Goal: Task Accomplishment & Management: Use online tool/utility

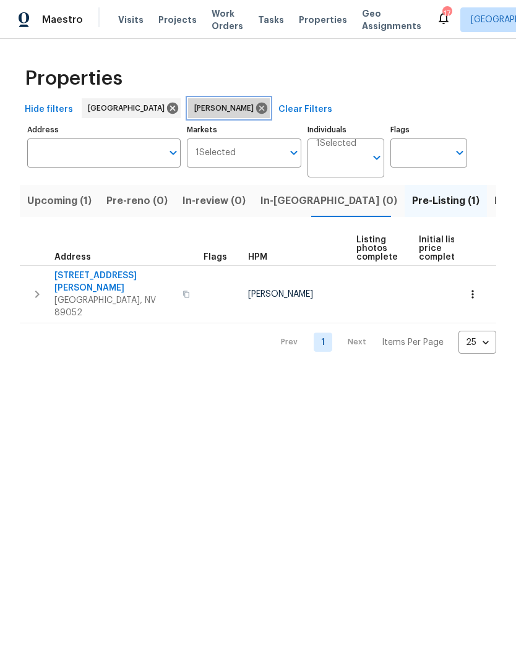
click at [256, 110] on icon at bounding box center [261, 108] width 11 height 11
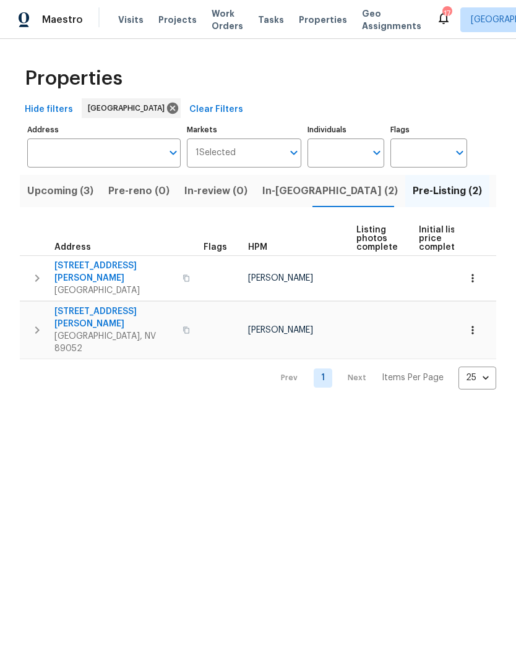
click at [69, 190] on span "Upcoming (3)" at bounding box center [60, 190] width 66 height 17
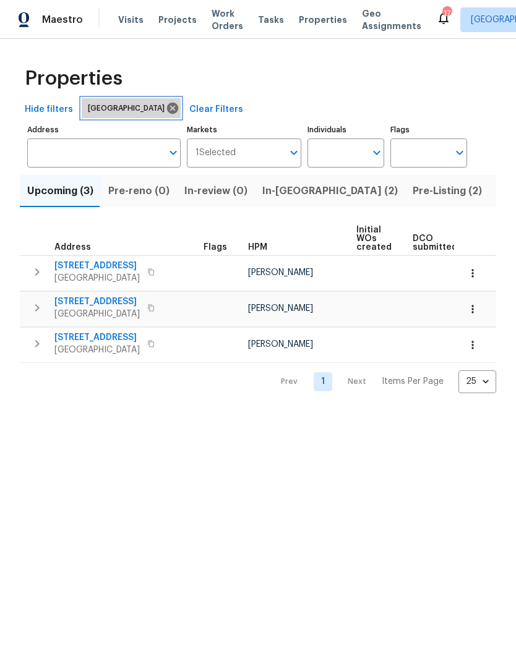
click at [166, 108] on icon at bounding box center [173, 108] width 14 height 14
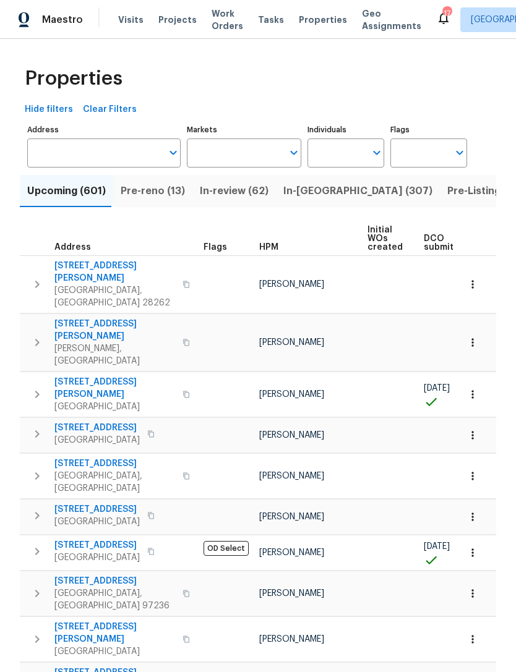
click at [264, 156] on input "Markets" at bounding box center [235, 153] width 96 height 29
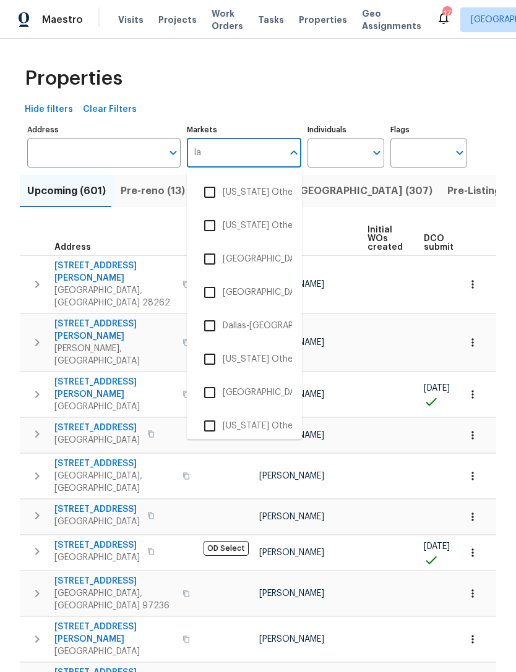
type input "las"
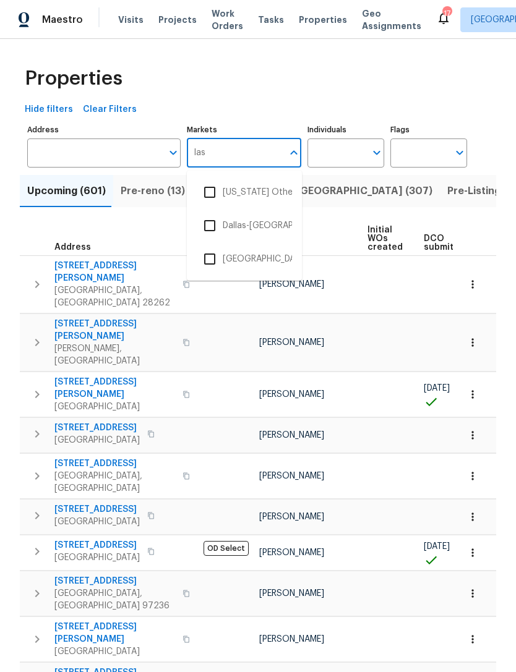
click at [220, 262] on input "checkbox" at bounding box center [210, 259] width 26 height 26
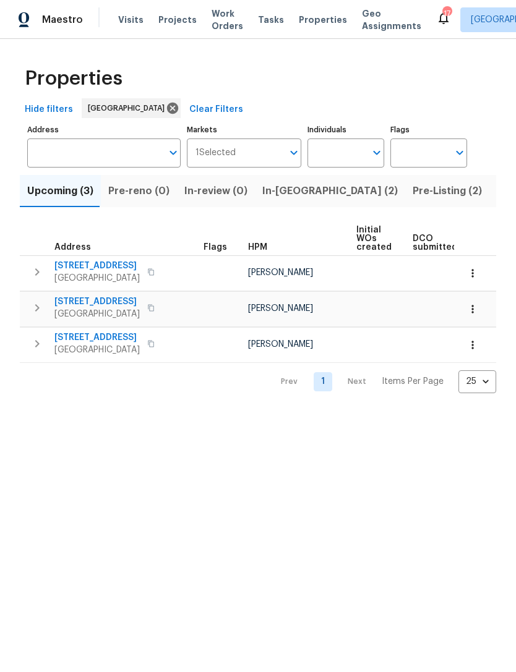
click at [254, 160] on input "Markets" at bounding box center [260, 153] width 48 height 29
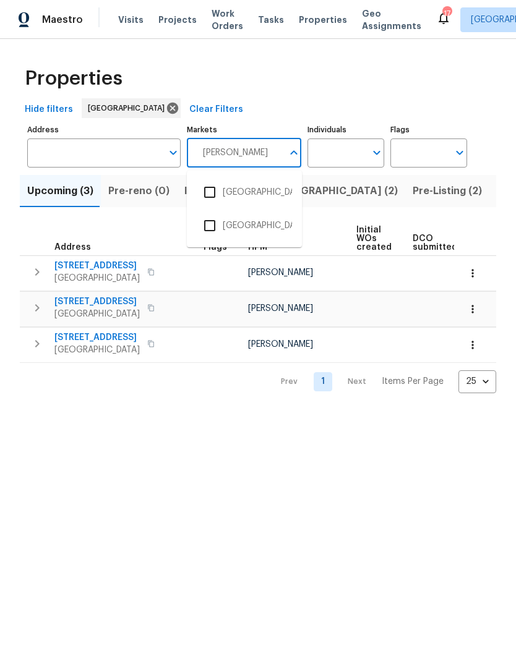
type input "salt"
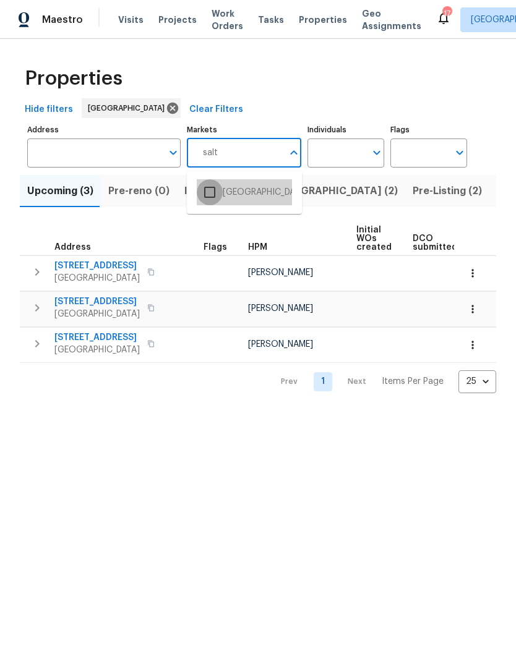
click at [213, 195] on input "checkbox" at bounding box center [210, 192] width 26 height 26
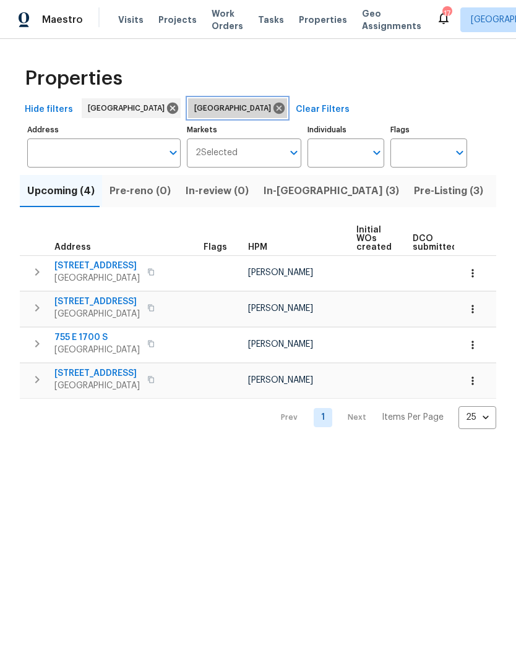
click at [273, 105] on icon at bounding box center [278, 108] width 11 height 11
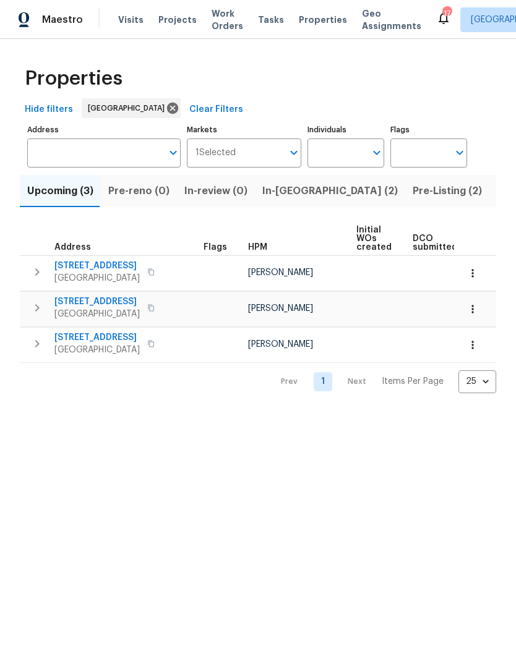
click at [286, 189] on span "In-[GEOGRAPHIC_DATA] (2)" at bounding box center [329, 190] width 135 height 17
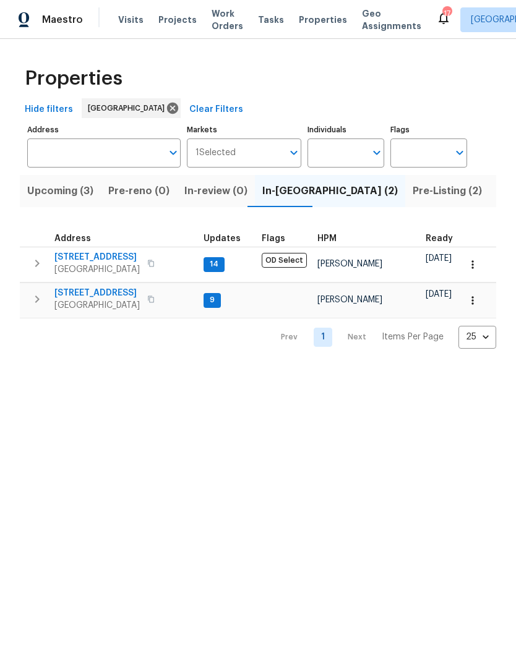
click at [413, 190] on span "Pre-Listing (2)" at bounding box center [447, 190] width 69 height 17
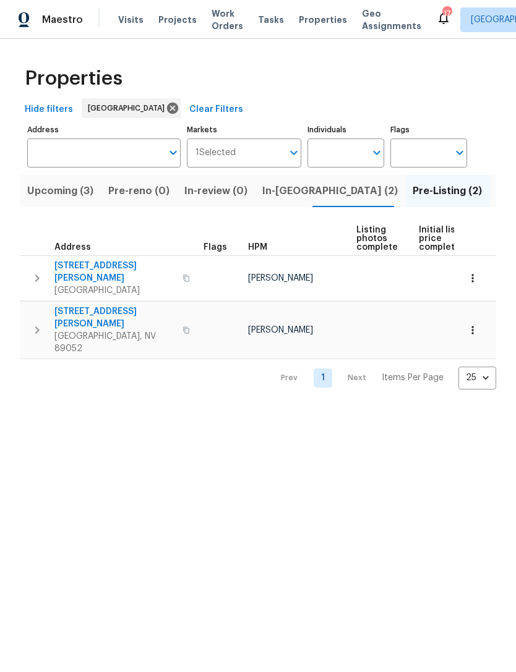
click at [344, 153] on input "Individuals" at bounding box center [336, 153] width 58 height 29
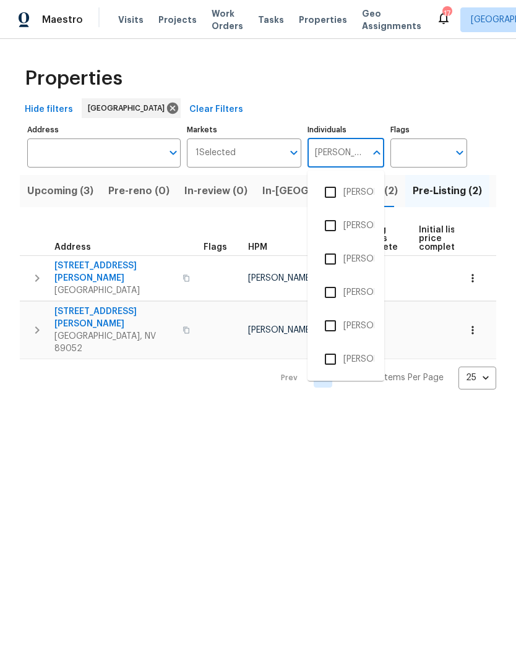
type input "[PERSON_NAME]"
click at [330, 191] on input "checkbox" at bounding box center [330, 192] width 26 height 26
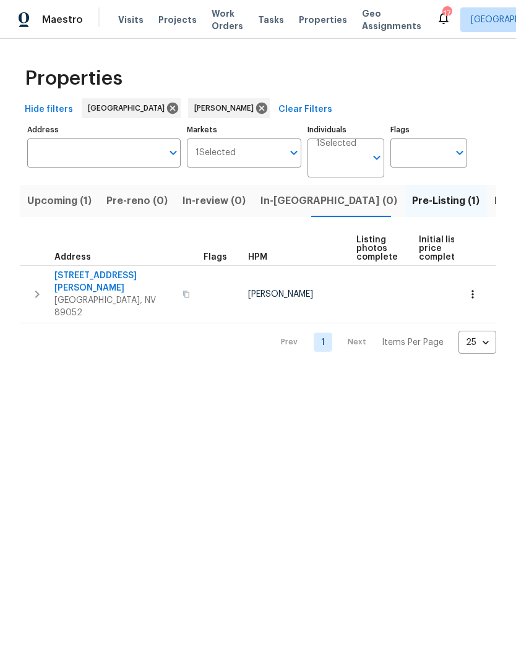
click at [494, 200] on span "Listed (10)" at bounding box center [520, 200] width 52 height 17
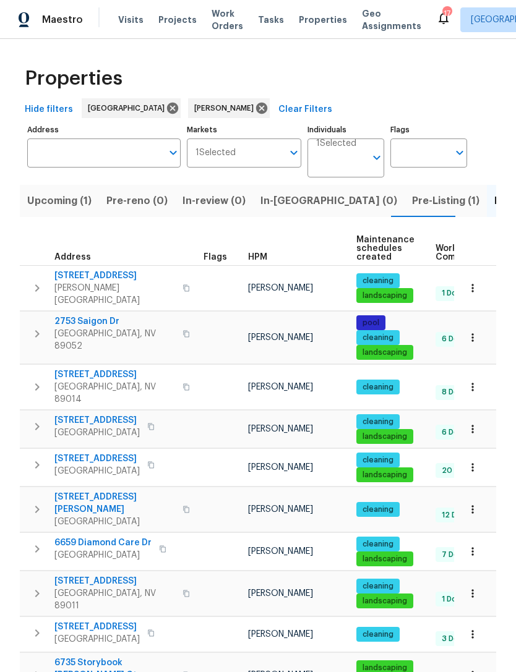
click at [476, 332] on icon "button" at bounding box center [472, 338] width 12 height 12
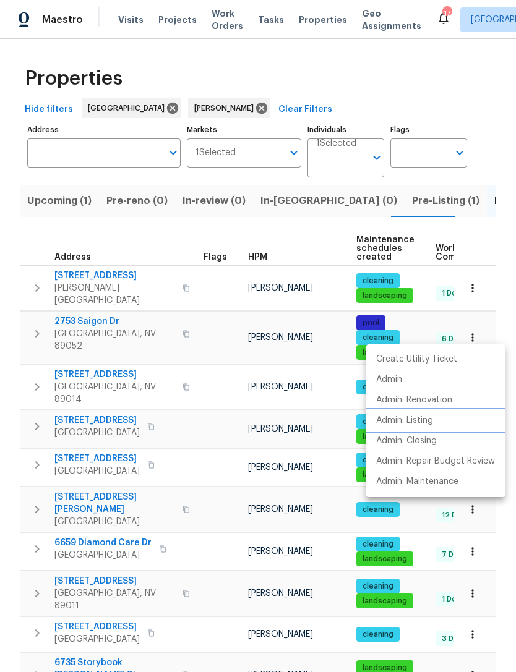
click at [422, 419] on p "Admin: Listing" at bounding box center [404, 420] width 57 height 13
click at [345, 199] on div at bounding box center [258, 336] width 516 height 672
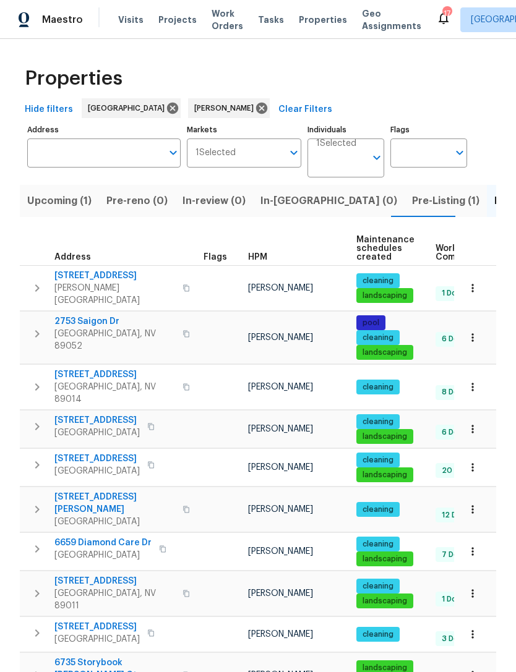
click at [412, 202] on span "Pre-Listing (1)" at bounding box center [445, 200] width 67 height 17
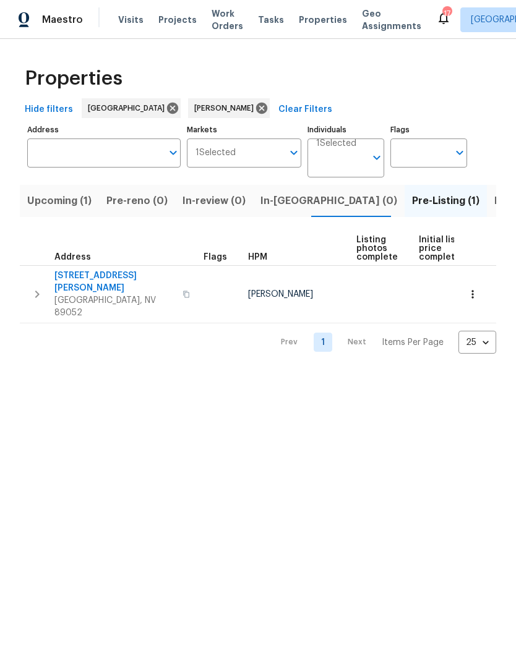
click at [473, 290] on icon "button" at bounding box center [472, 294] width 2 height 8
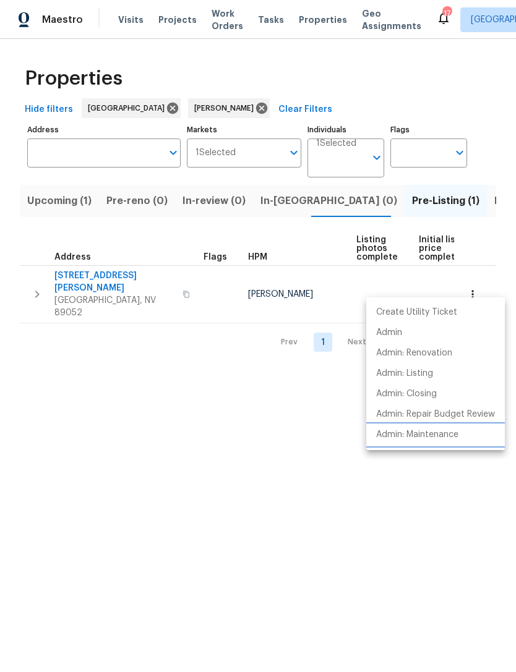
click at [424, 437] on p "Admin: Maintenance" at bounding box center [417, 435] width 82 height 13
click at [89, 450] on div at bounding box center [258, 336] width 516 height 672
